Goal: Task Accomplishment & Management: Use online tool/utility

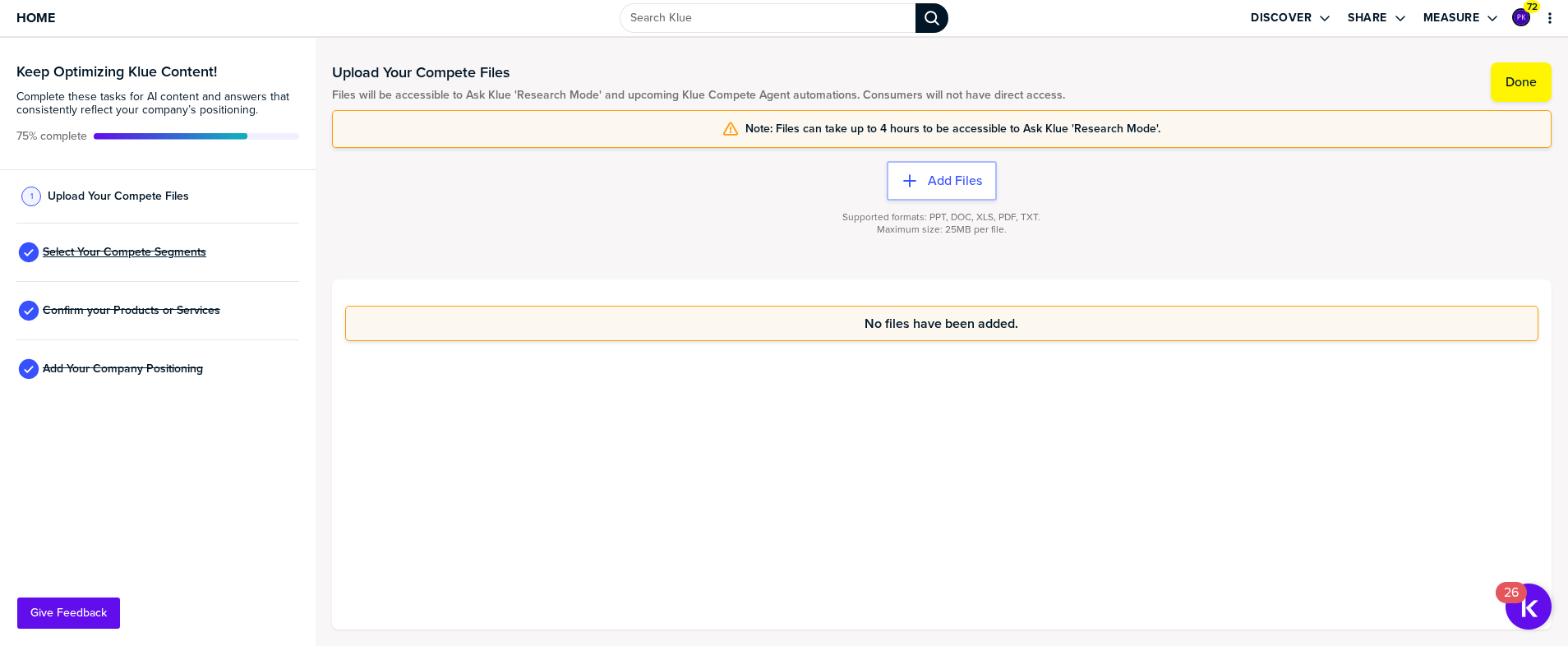
click at [116, 256] on span "Select Your Compete Segments" at bounding box center [124, 252] width 163 height 13
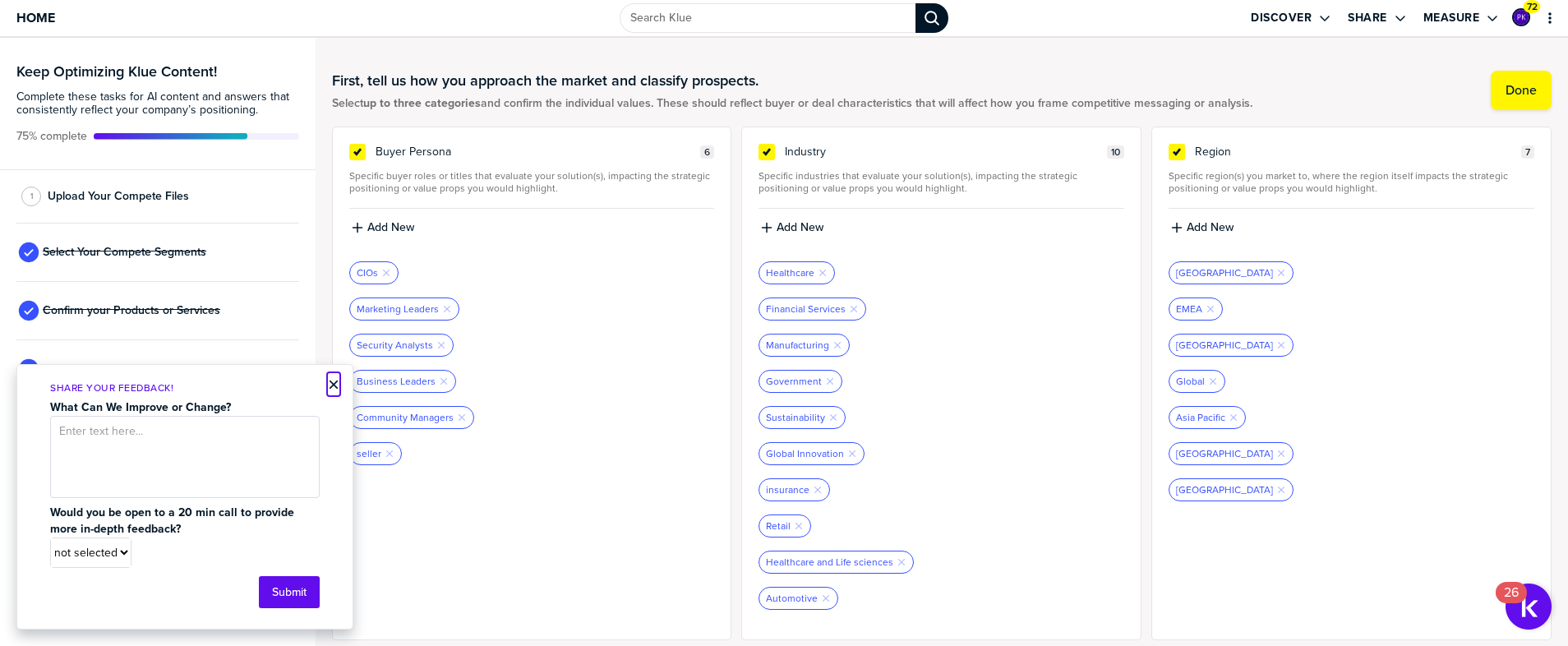
click at [335, 381] on button "×" at bounding box center [334, 385] width 12 height 20
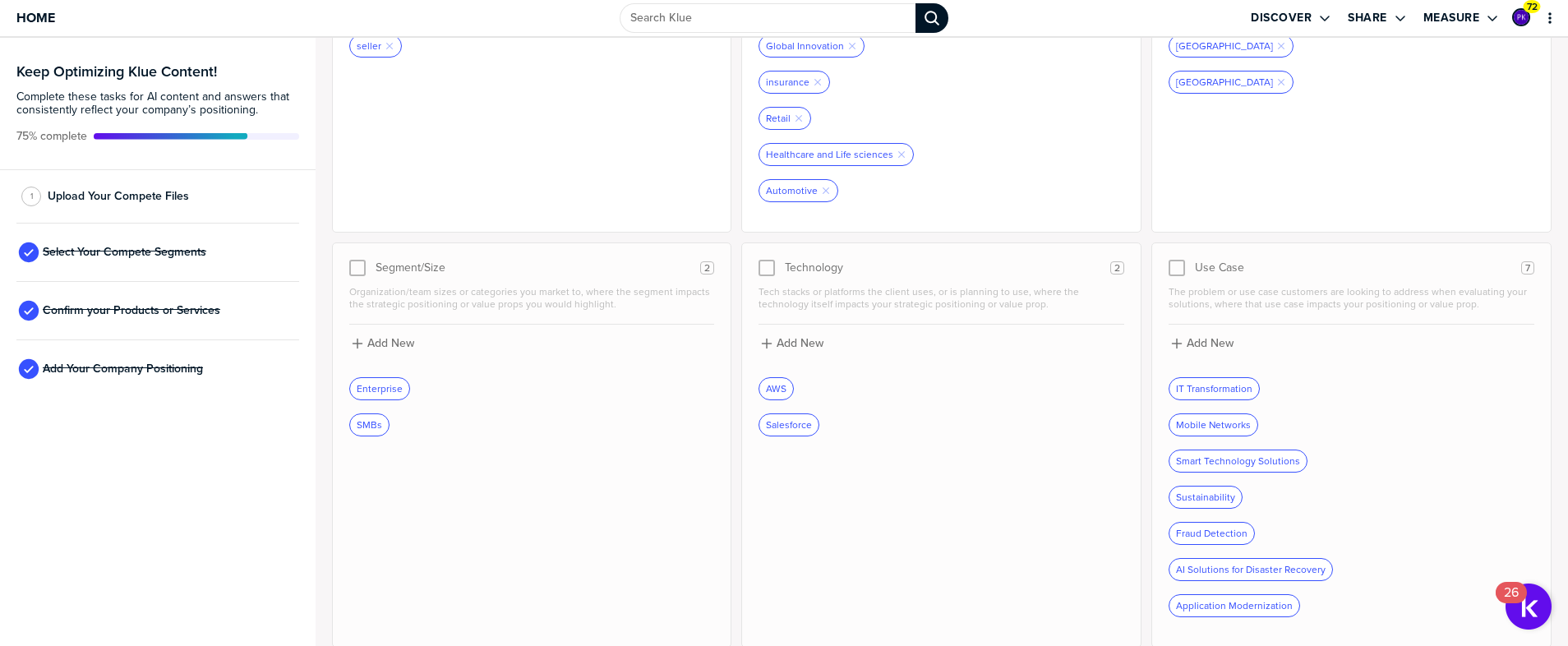
scroll to position [409, 0]
click at [154, 247] on span "Select Your Compete Segments" at bounding box center [124, 252] width 163 height 13
click at [149, 307] on span "Confirm your Products or Services" at bounding box center [132, 311] width 178 height 13
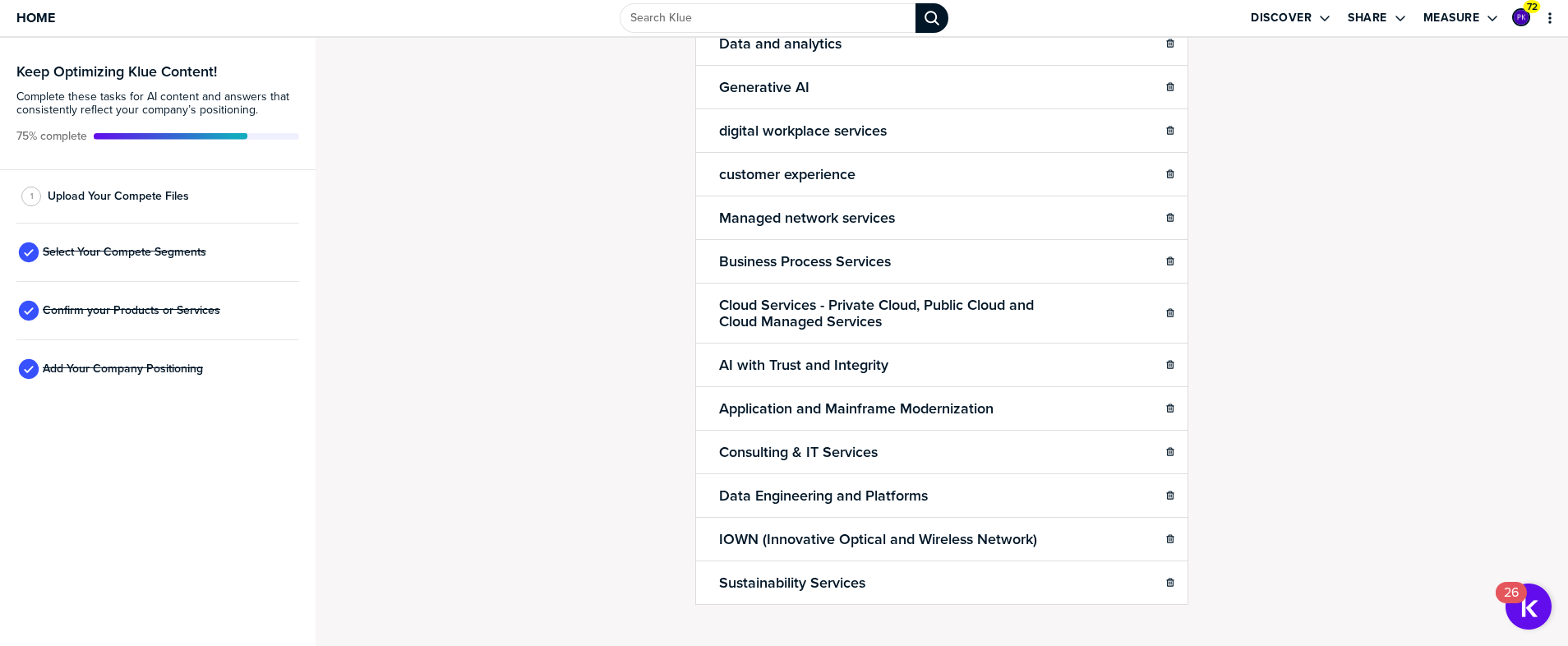
scroll to position [512, 0]
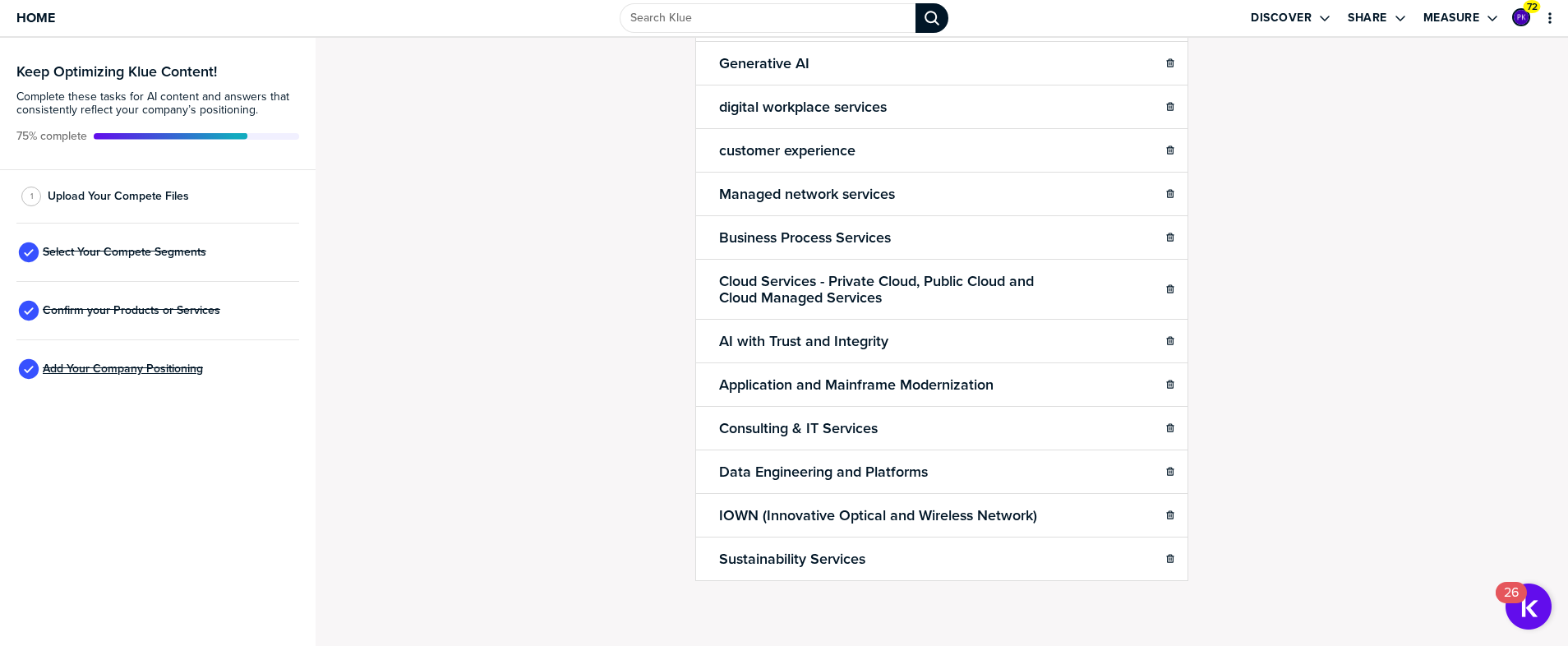
click at [157, 370] on span "Add Your Company Positioning" at bounding box center [122, 370] width 160 height 13
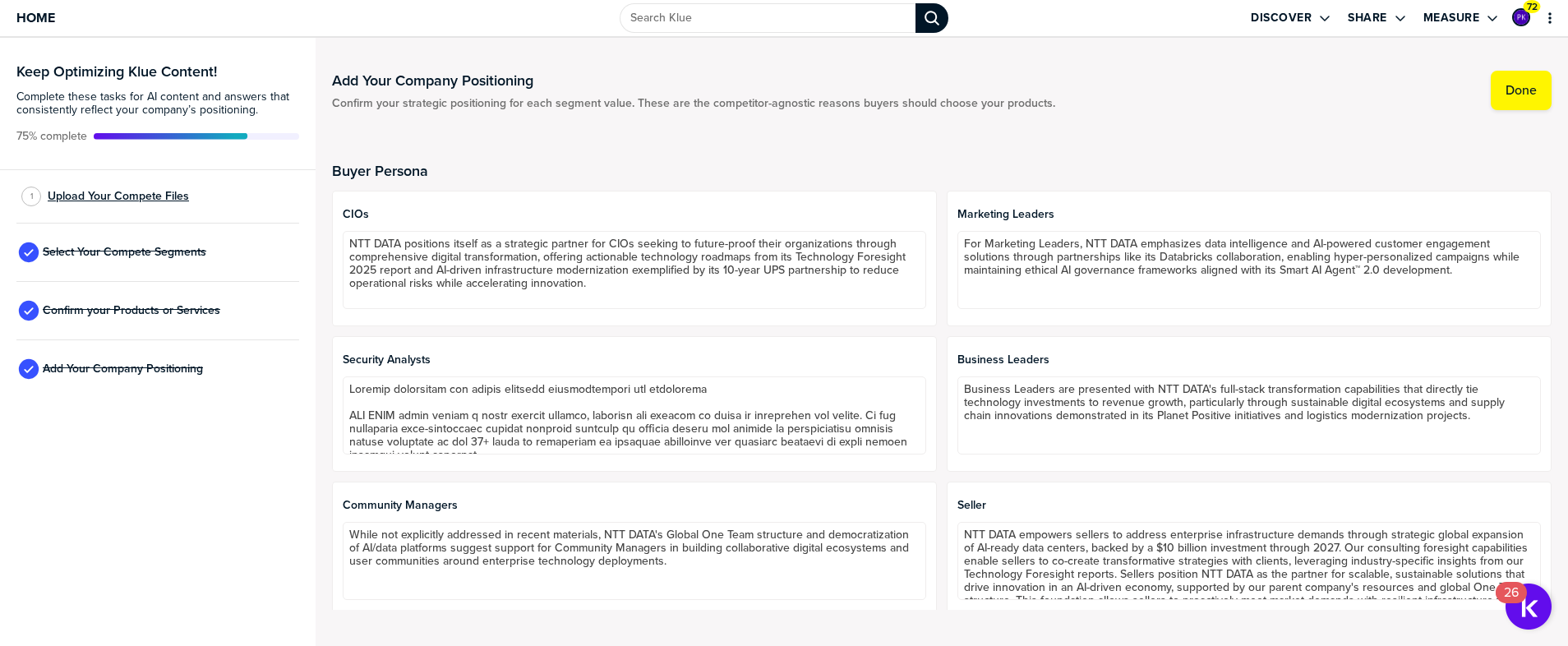
click at [142, 192] on span "Upload Your Compete Files" at bounding box center [118, 197] width 142 height 13
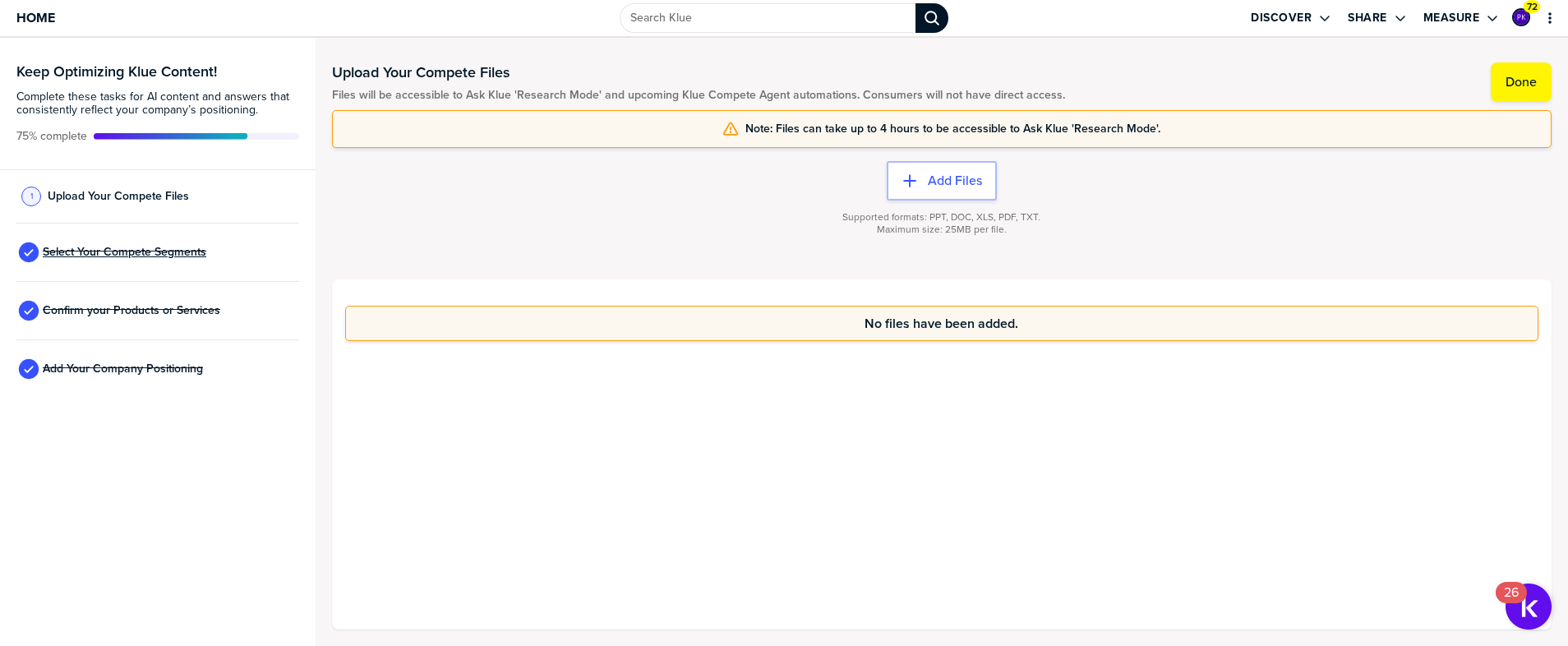
click at [148, 247] on span "Select Your Compete Segments" at bounding box center [124, 252] width 163 height 13
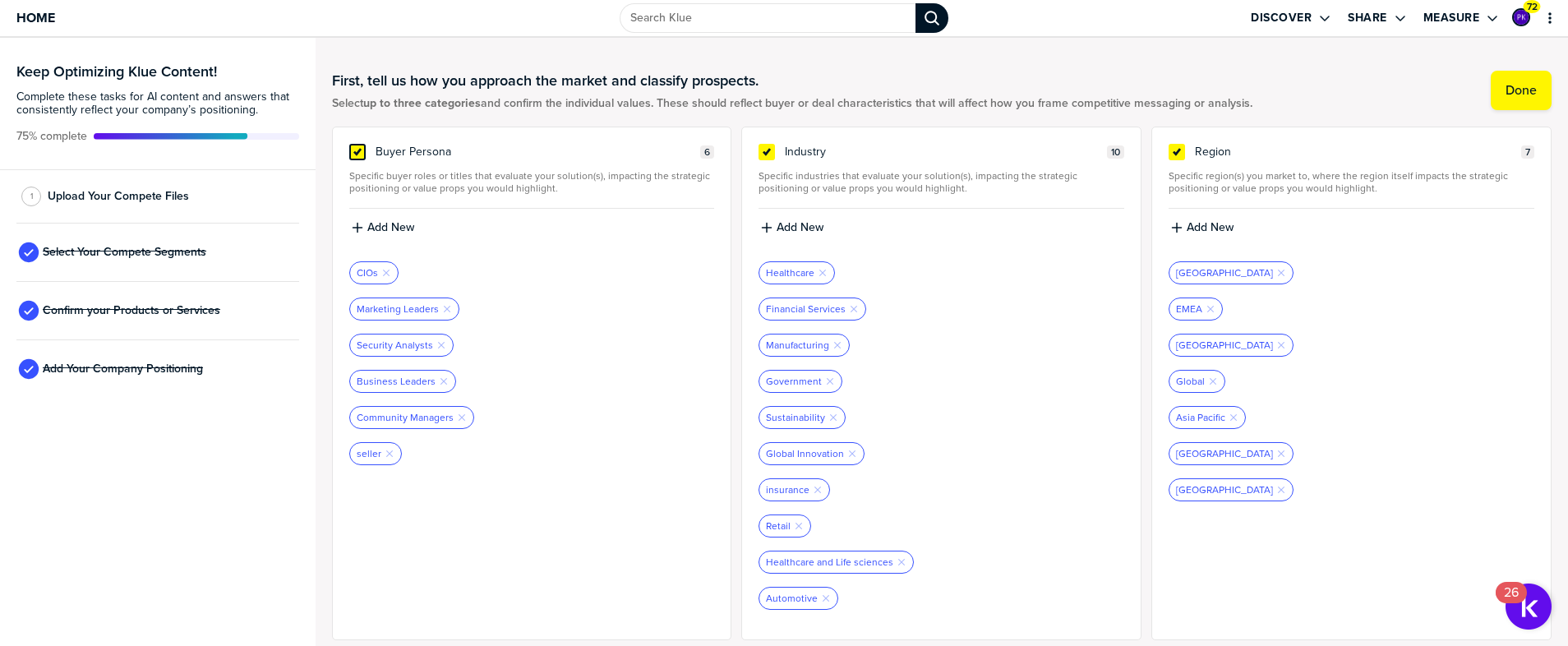
click at [356, 157] on icon at bounding box center [358, 152] width 13 height 13
click at [358, 144] on input "checkbox" at bounding box center [358, 144] width 0 height 0
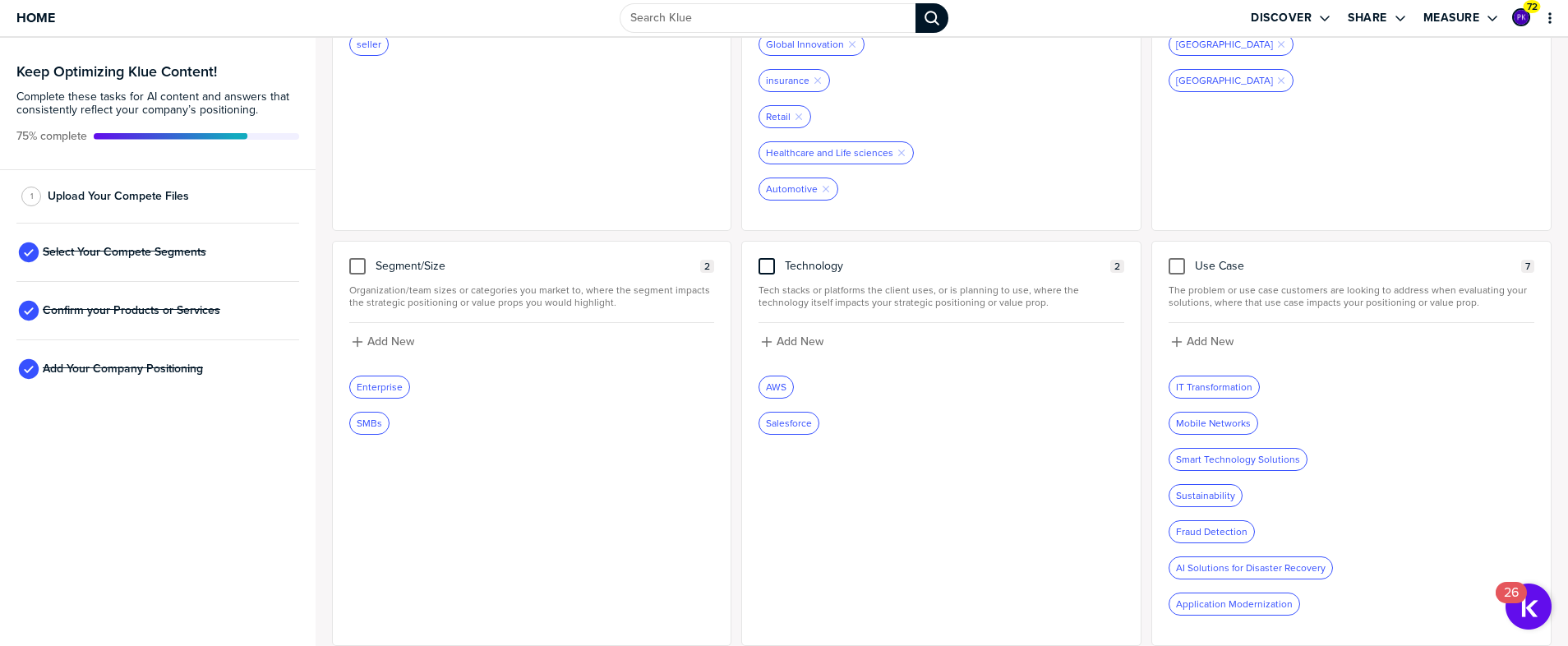
click at [763, 273] on div at bounding box center [767, 266] width 17 height 17
click at [767, 258] on input "checkbox" at bounding box center [767, 258] width 0 height 0
click at [113, 185] on div "1 Upload Your Compete Files" at bounding box center [158, 197] width 282 height 54
click at [116, 192] on span "Upload Your Compete Files" at bounding box center [118, 197] width 142 height 13
